Goal: Information Seeking & Learning: Learn about a topic

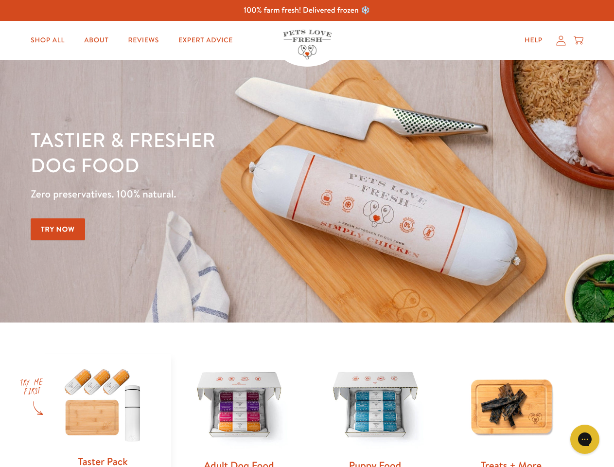
click at [307, 233] on div "Tastier & fresher dog food Zero preservatives. 100% natural. Try Now" at bounding box center [215, 191] width 368 height 128
click at [585, 439] on icon "Gorgias live chat" at bounding box center [584, 438] width 9 height 9
